Goal: Information Seeking & Learning: Learn about a topic

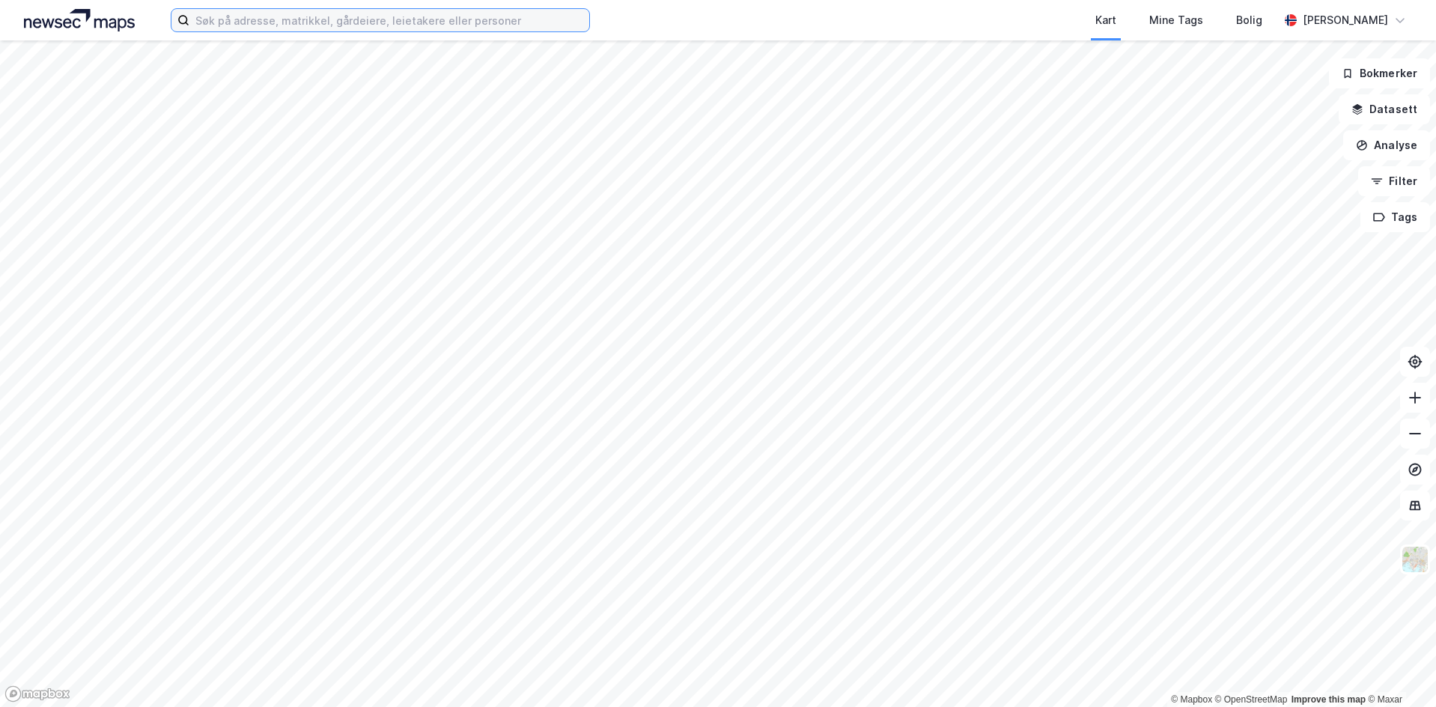
click at [479, 23] on input at bounding box center [389, 20] width 400 height 22
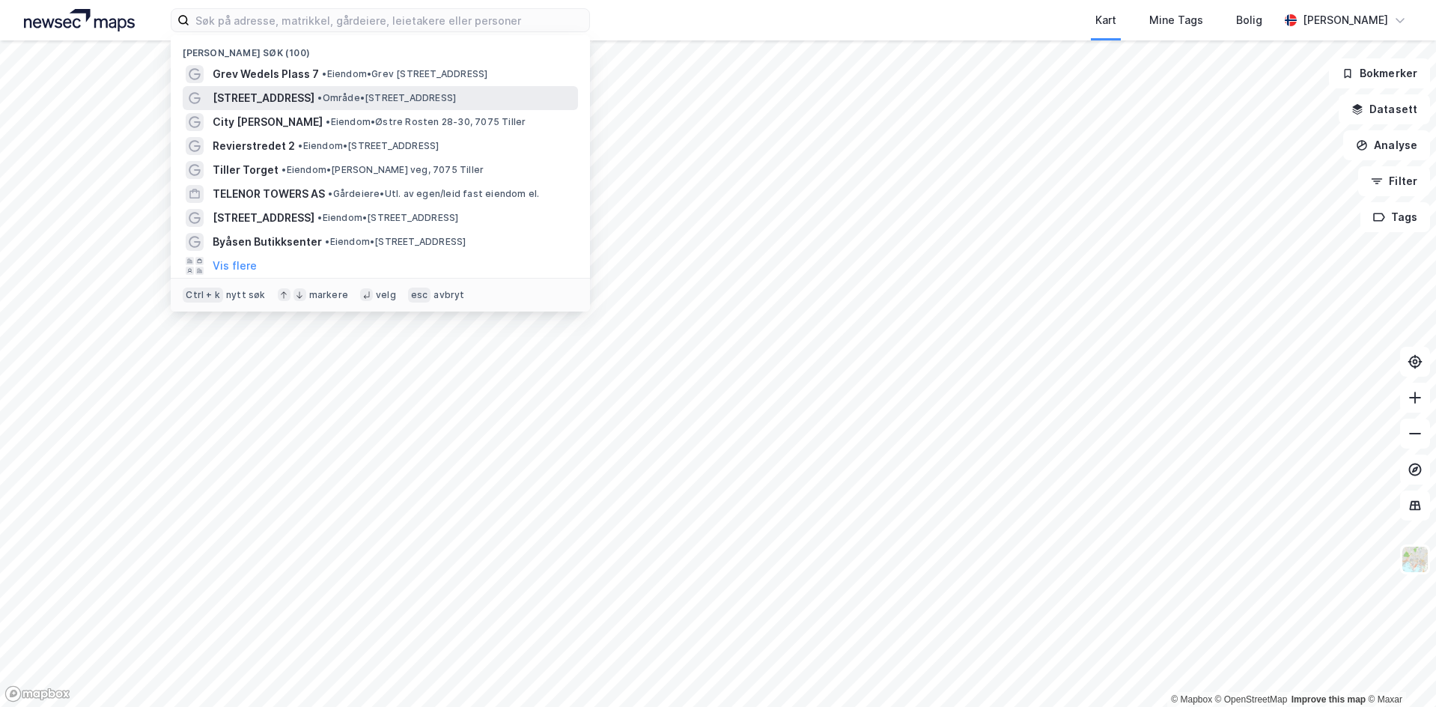
click at [363, 100] on span "• Område • [STREET_ADDRESS]" at bounding box center [387, 98] width 139 height 12
click at [414, 25] on input at bounding box center [389, 20] width 400 height 22
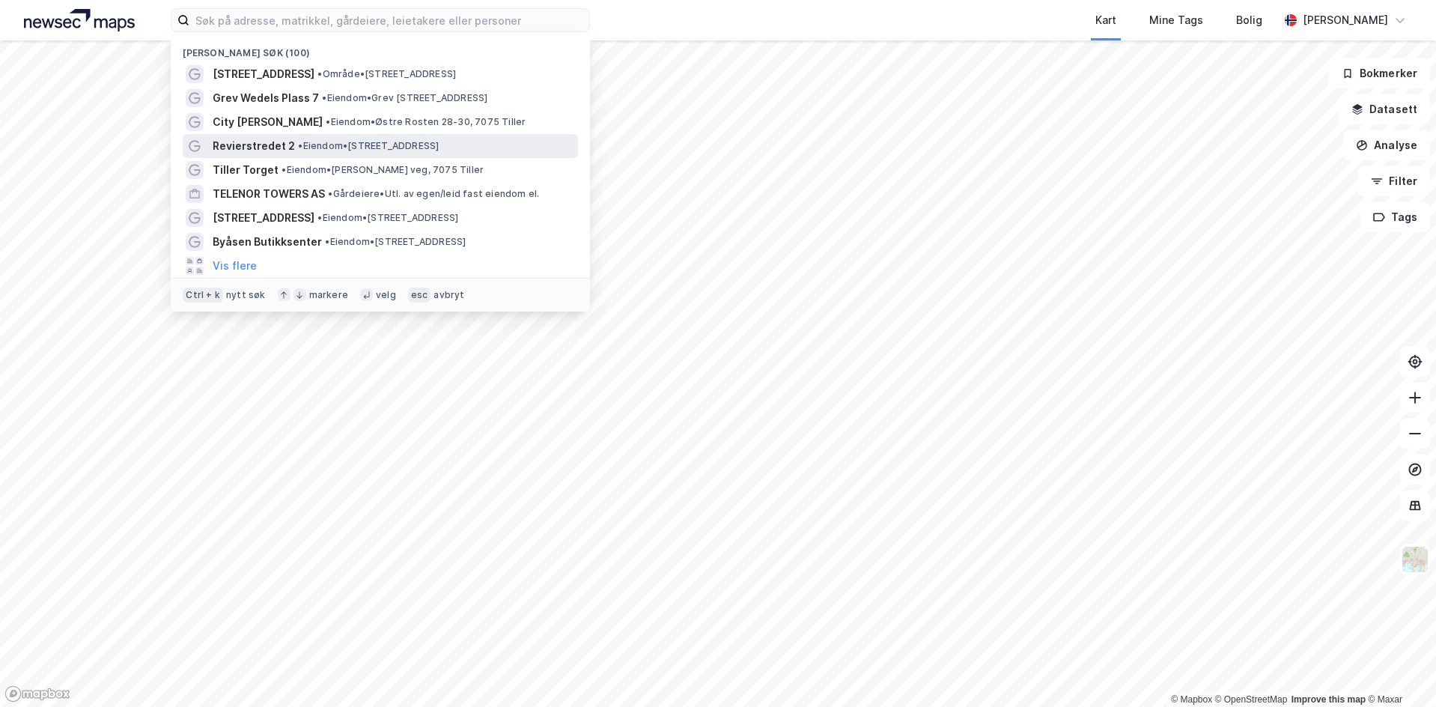
click at [332, 145] on span "• Eiendom • [STREET_ADDRESS]" at bounding box center [368, 146] width 141 height 12
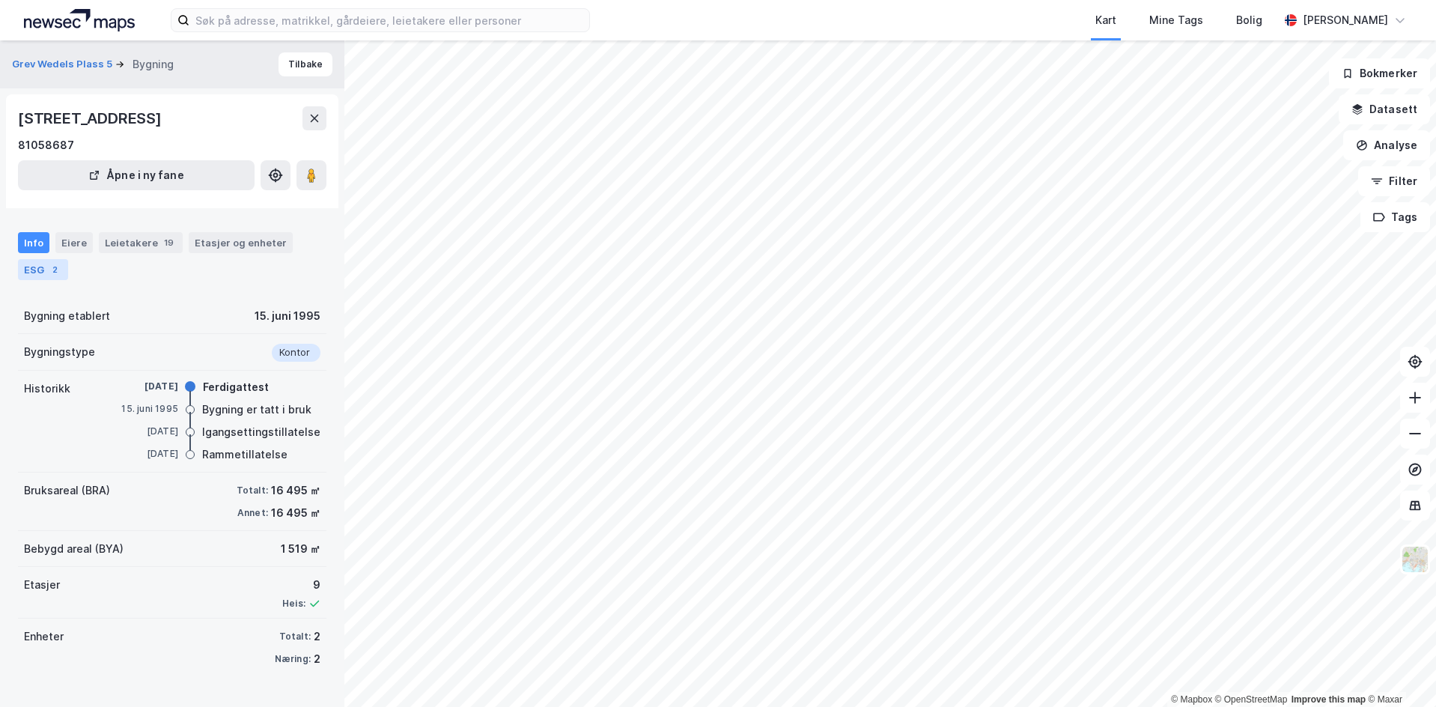
click at [48, 272] on div "2" at bounding box center [54, 269] width 15 height 15
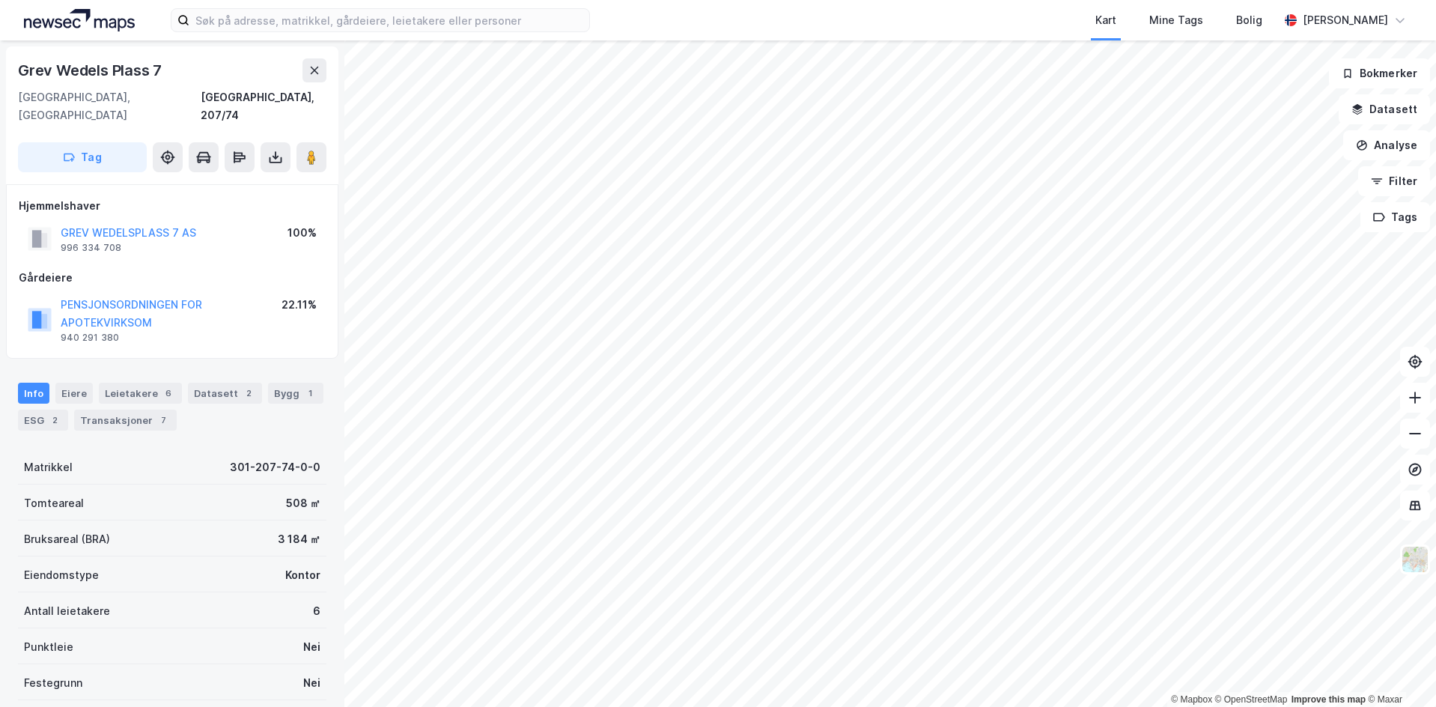
scroll to position [1, 0]
click at [53, 411] on div "2" at bounding box center [54, 418] width 15 height 15
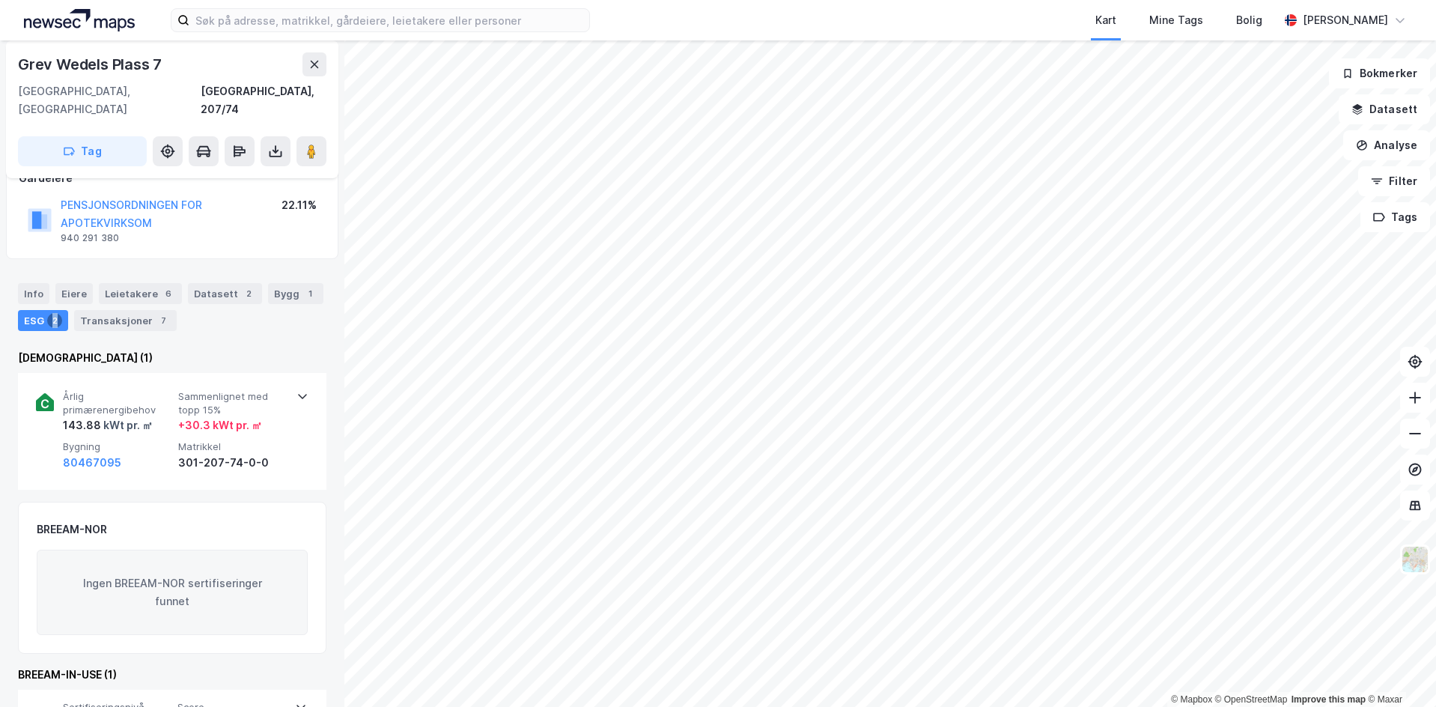
scroll to position [143, 0]
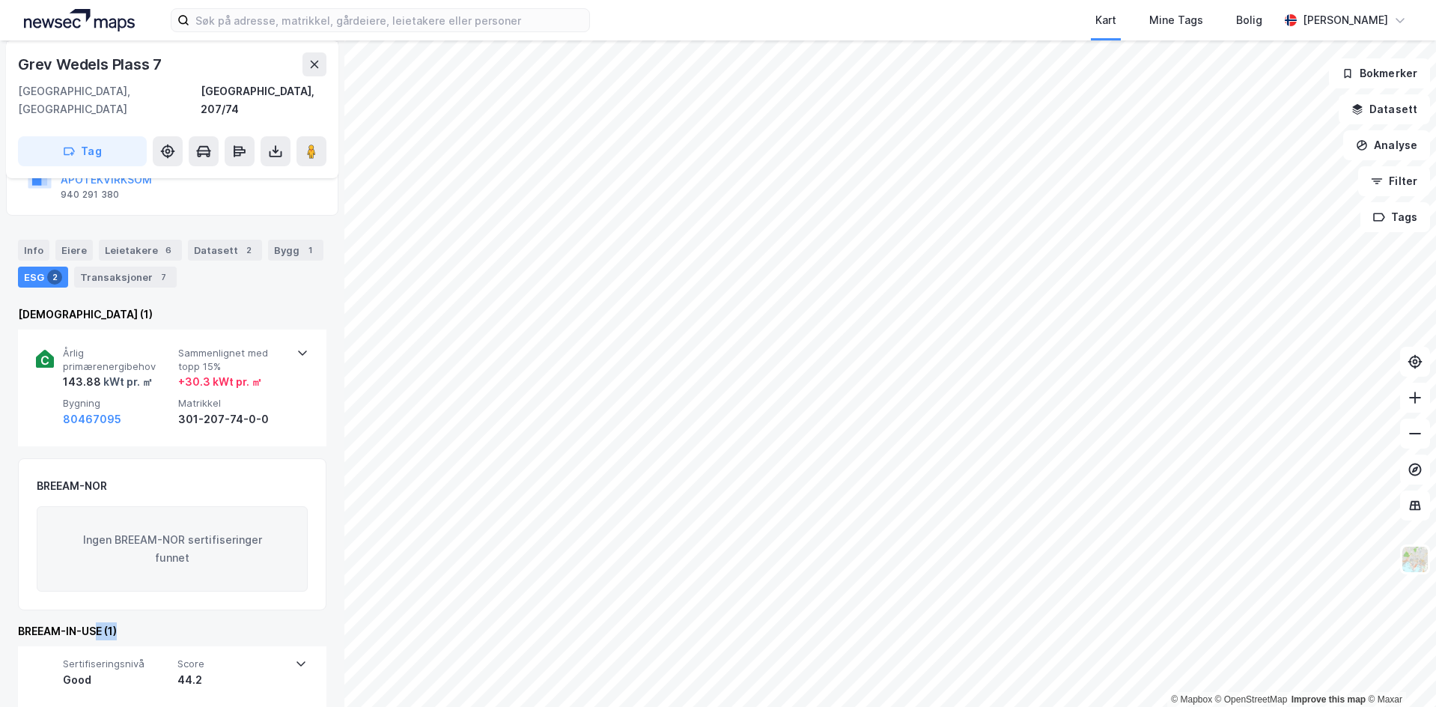
drag, startPoint x: 129, startPoint y: 621, endPoint x: 159, endPoint y: 621, distance: 30.0
click at [148, 622] on div "BREEAM-IN-USE (1)" at bounding box center [172, 631] width 309 height 18
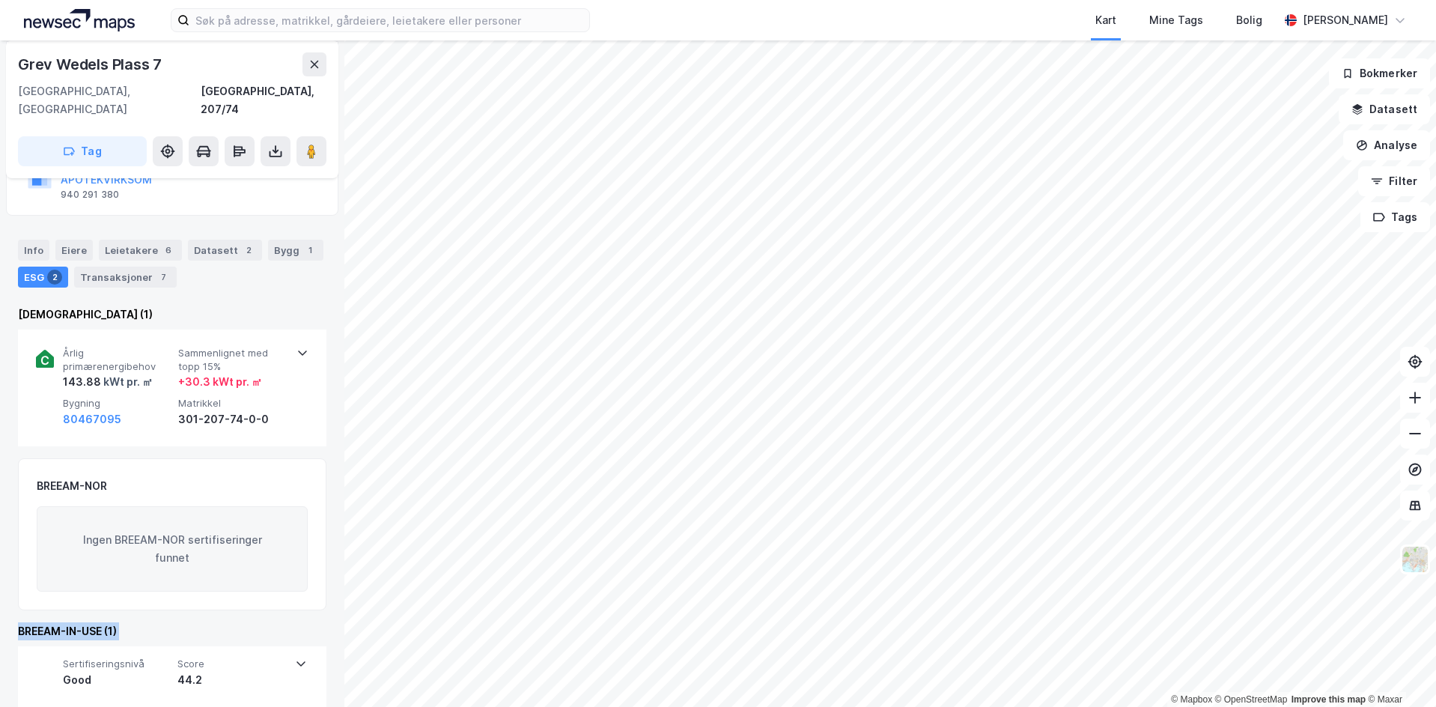
click at [225, 622] on div "BREEAM-IN-USE (1)" at bounding box center [172, 631] width 309 height 18
click at [164, 622] on div "BREEAM-IN-USE (1)" at bounding box center [172, 631] width 309 height 18
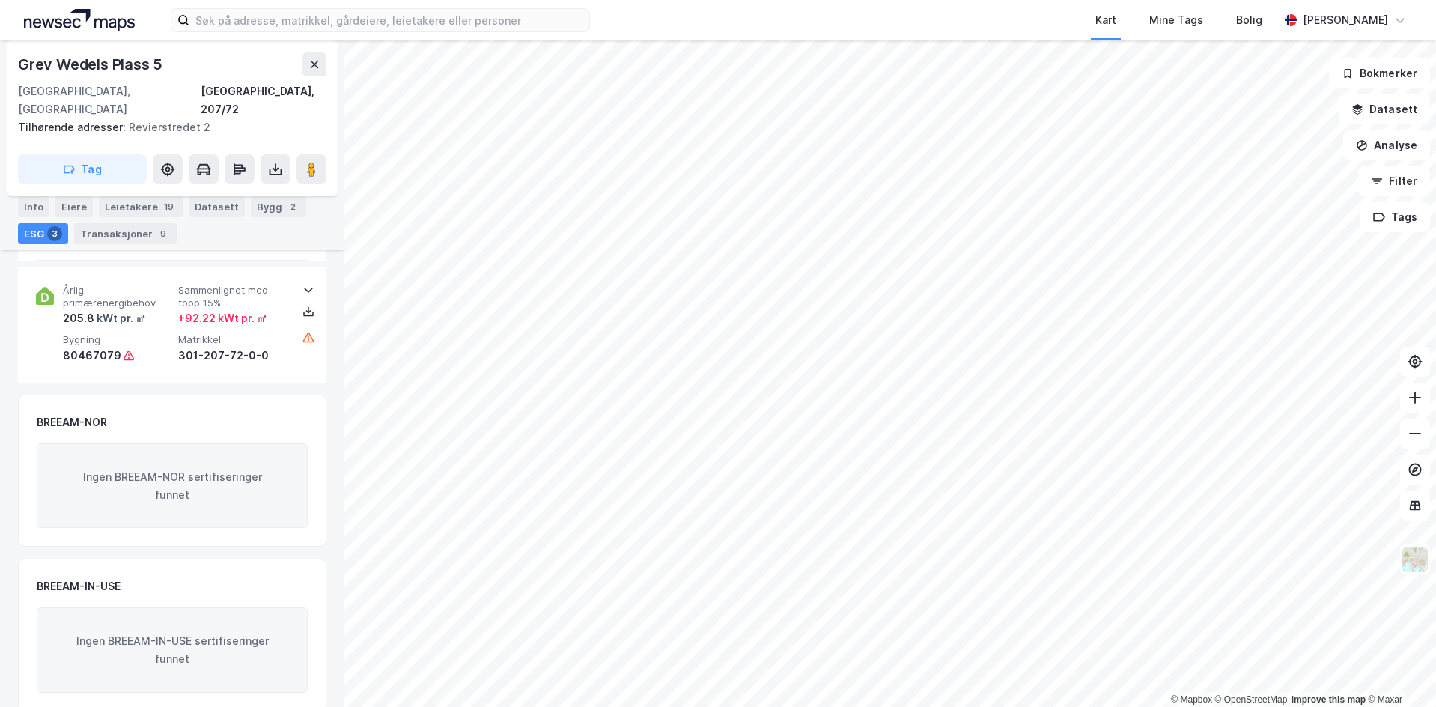
scroll to position [795, 0]
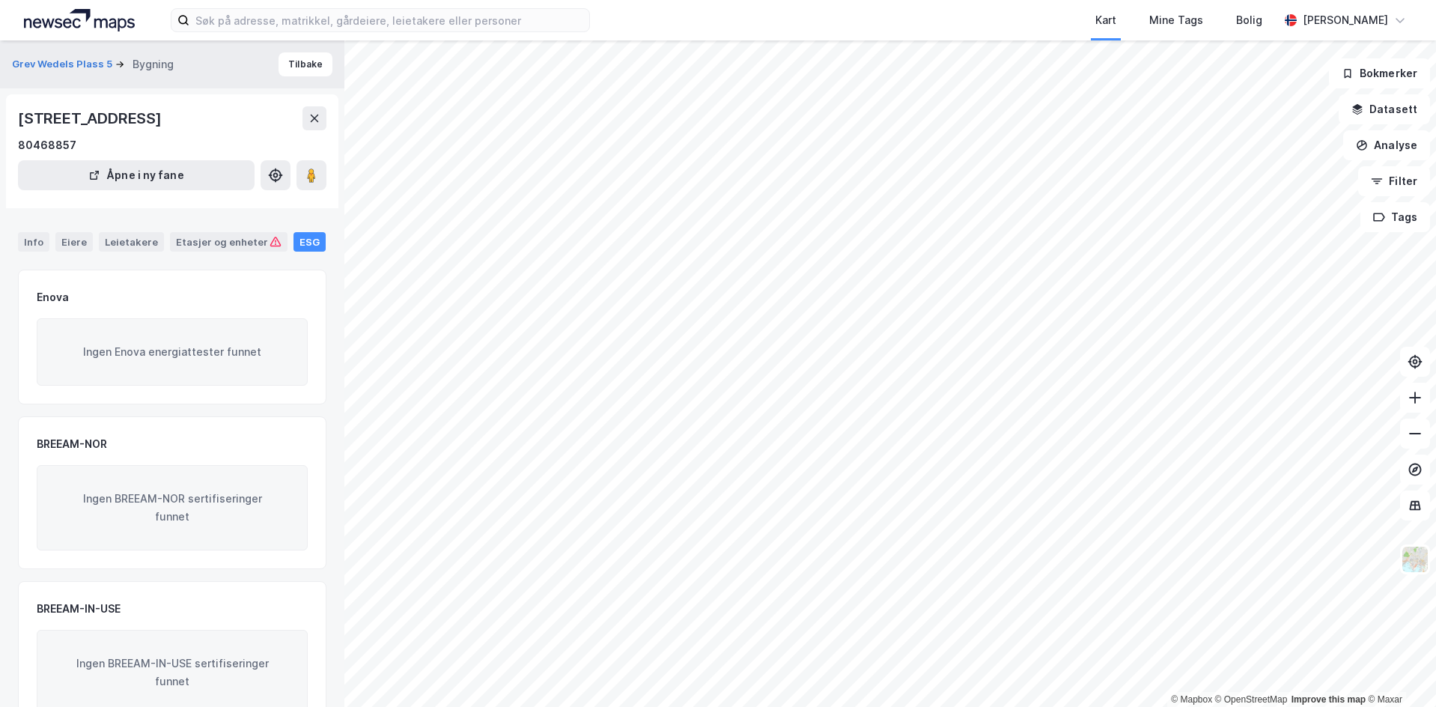
scroll to position [45, 0]
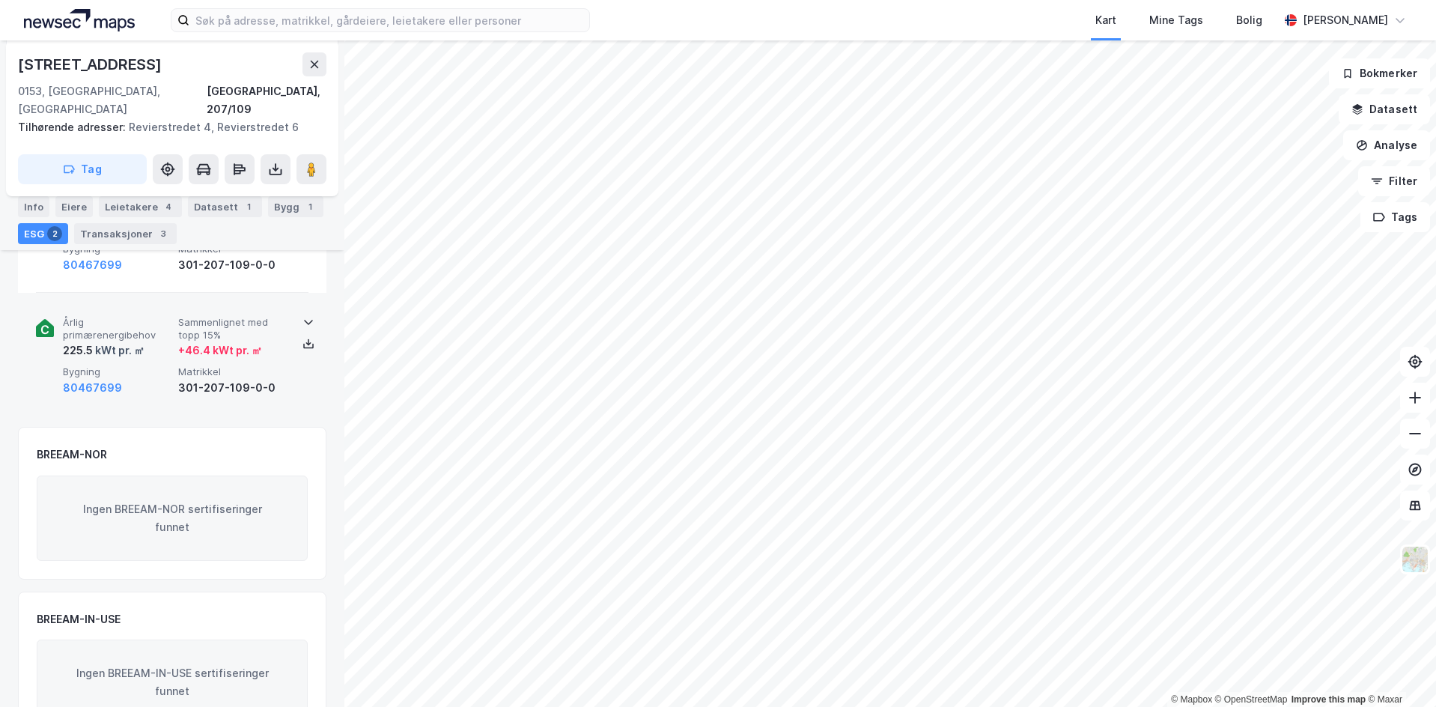
scroll to position [334, 0]
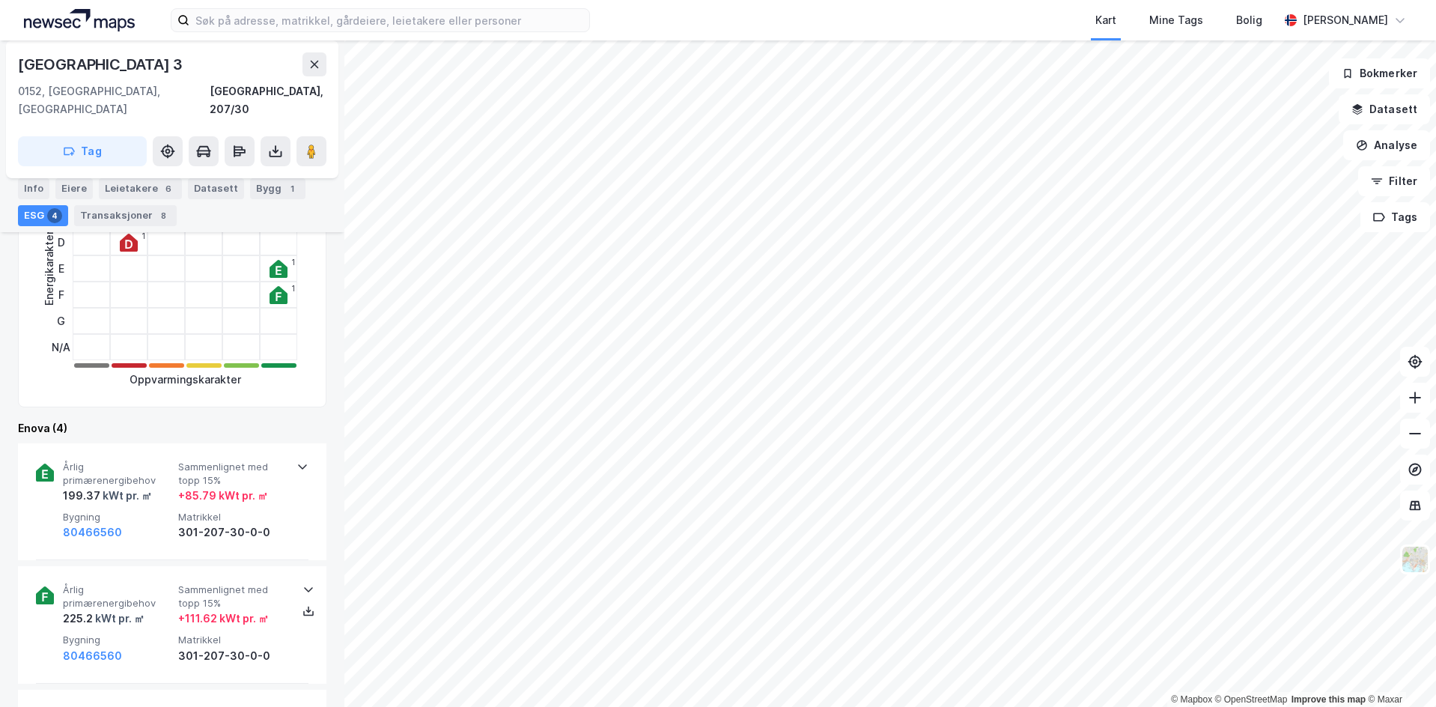
scroll to position [699, 0]
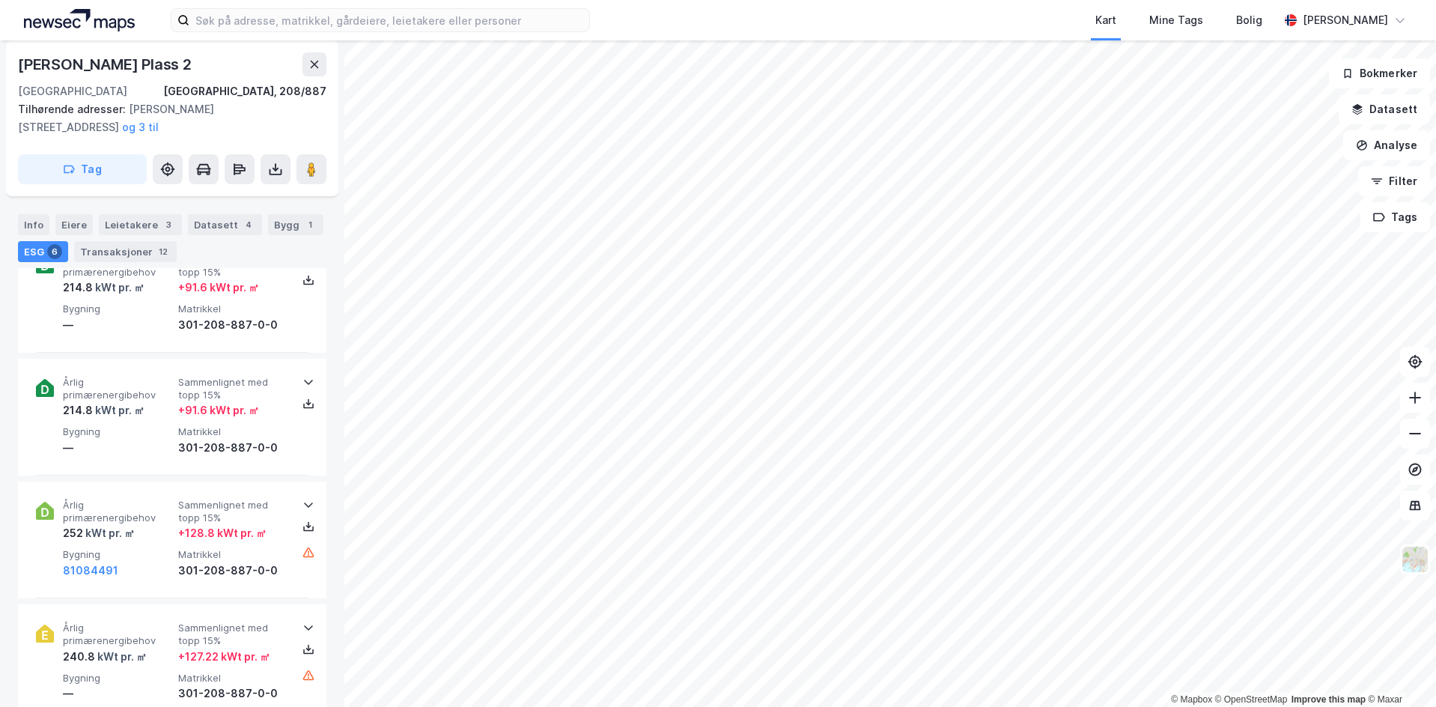
scroll to position [699, 0]
click at [56, 222] on div "Eiere" at bounding box center [73, 224] width 37 height 21
